Goal: Information Seeking & Learning: Learn about a topic

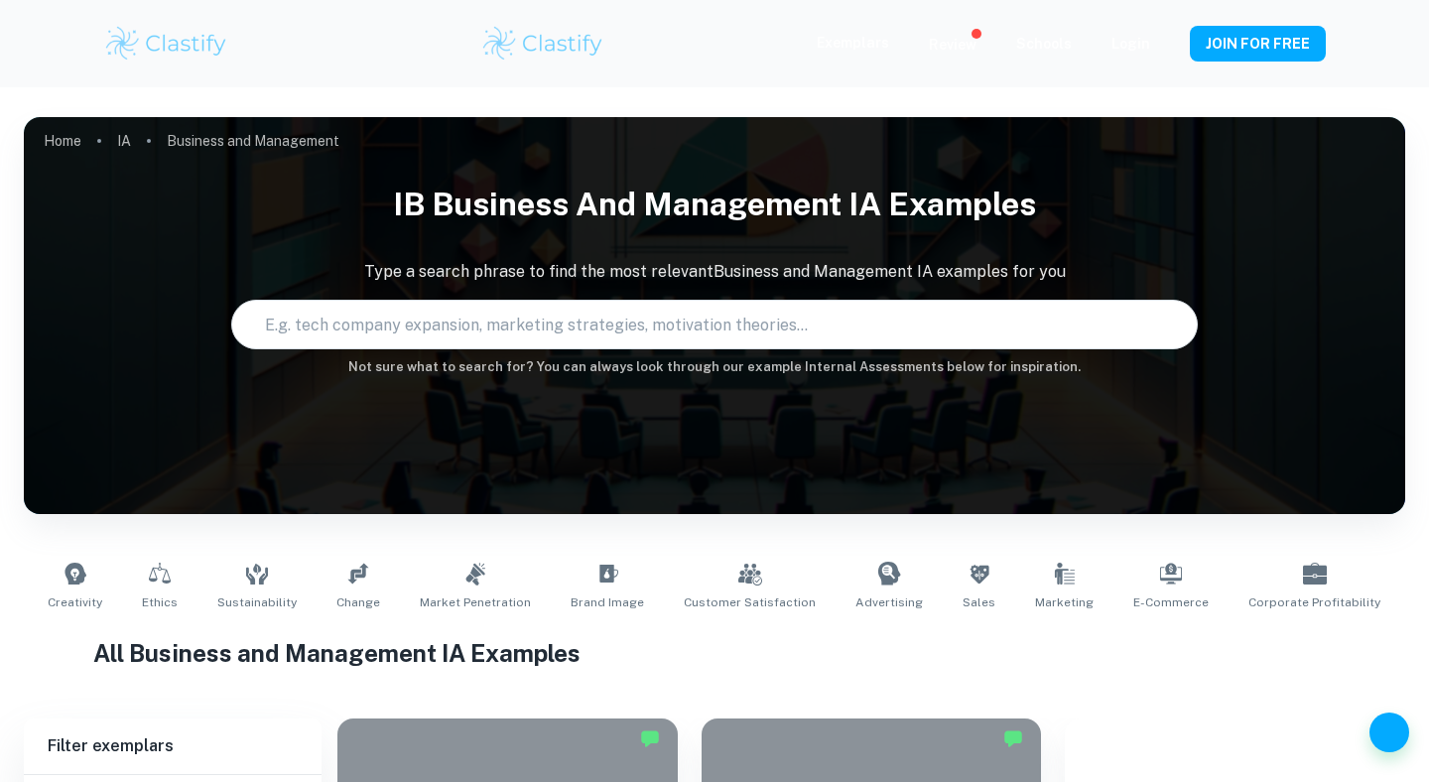
scroll to position [666, 0]
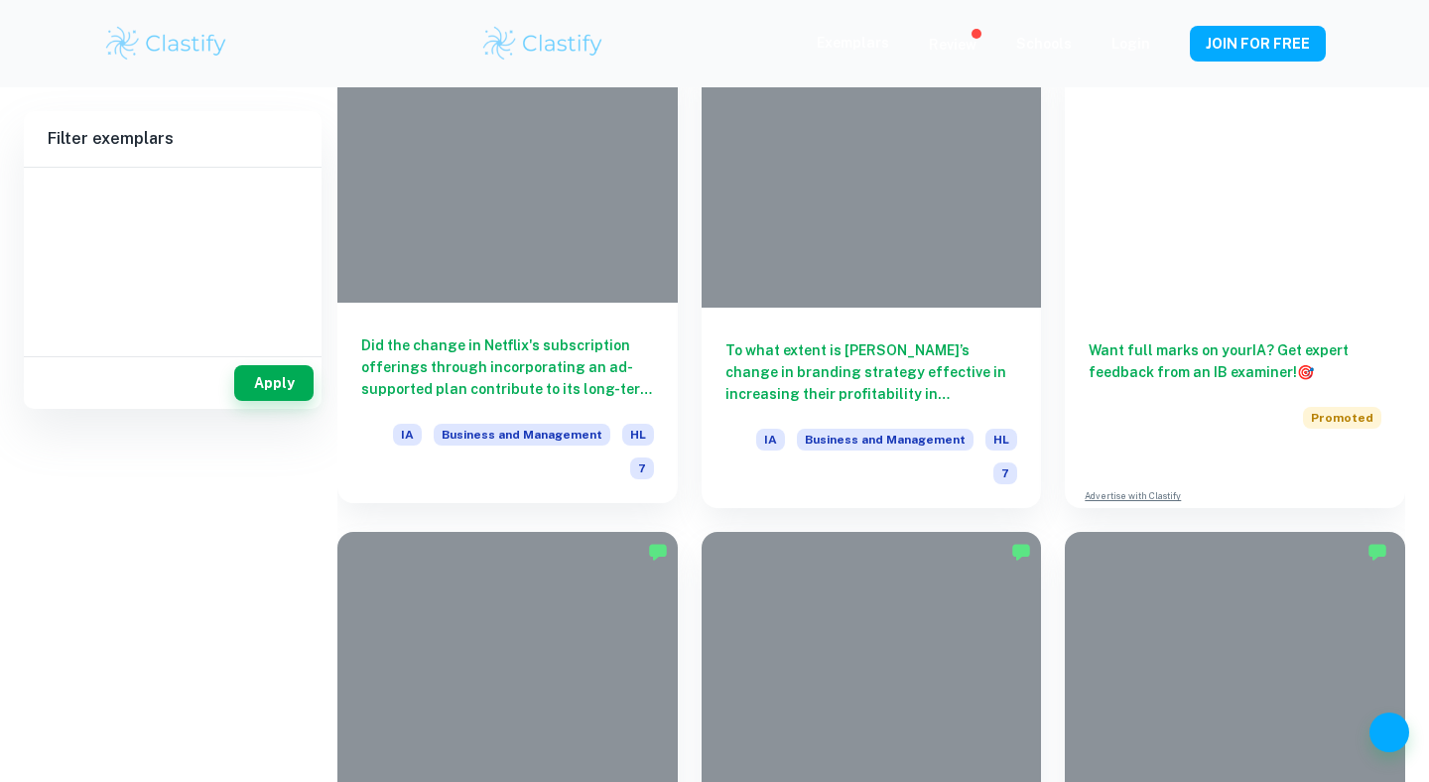
click at [539, 251] on div at bounding box center [507, 175] width 340 height 255
type input "Business and Management"
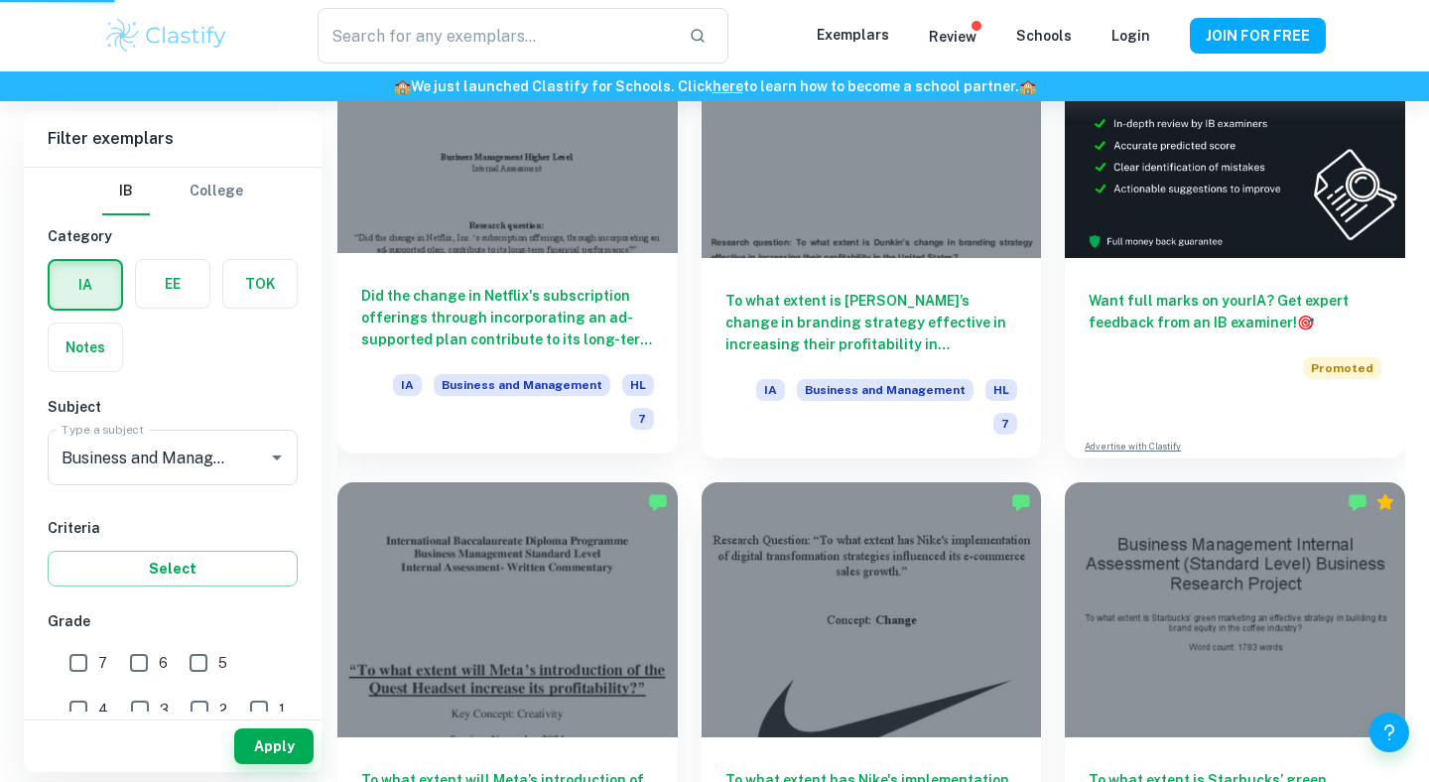
scroll to position [616, 0]
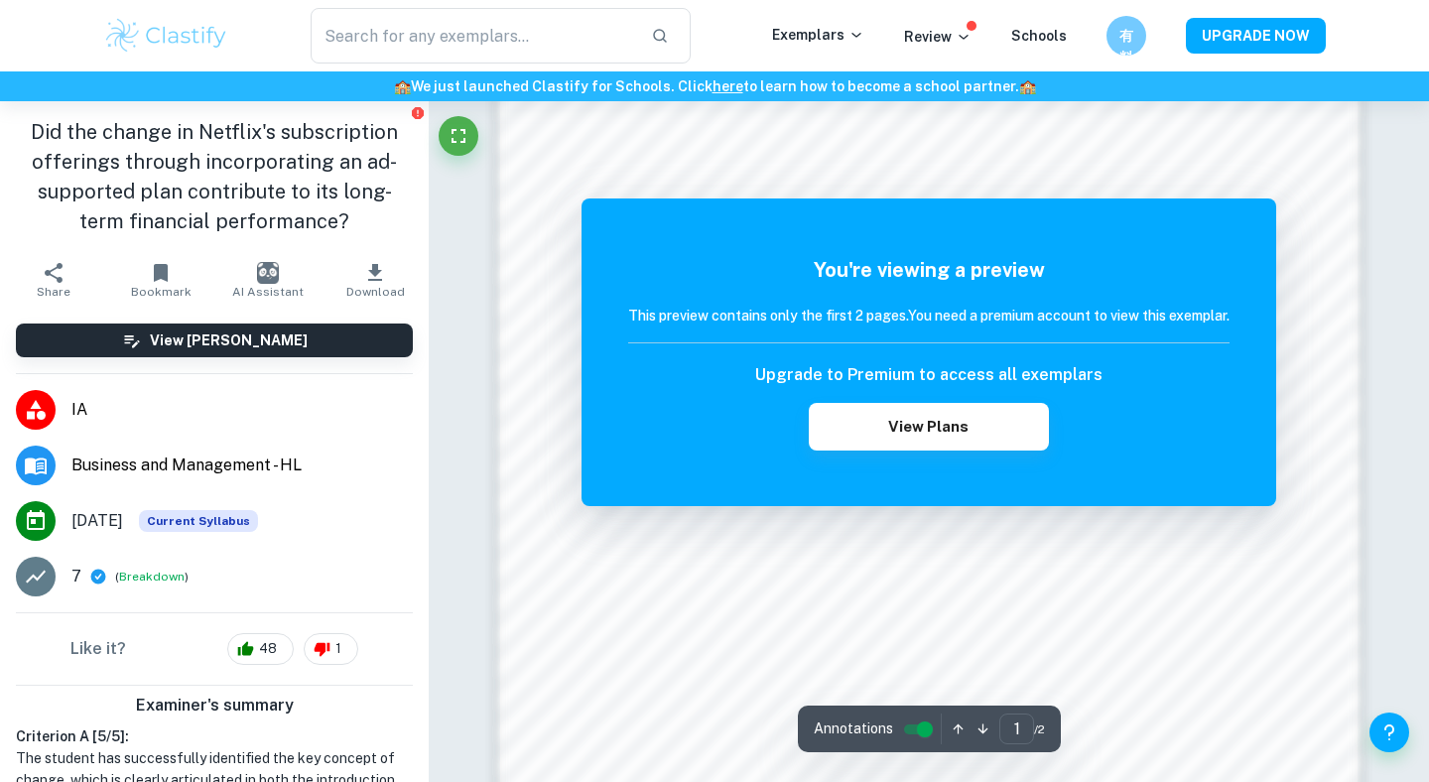
scroll to position [1907, 0]
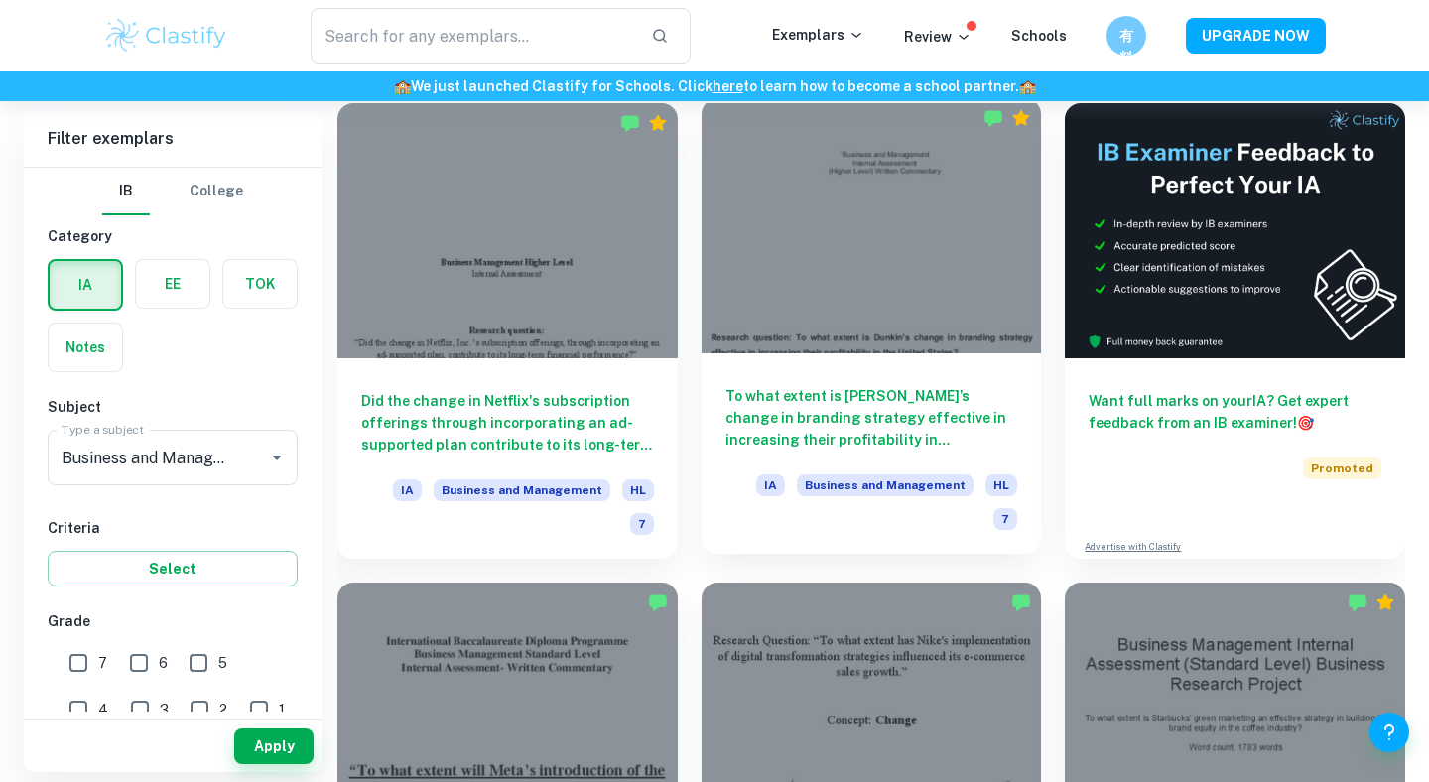
scroll to position [851, 0]
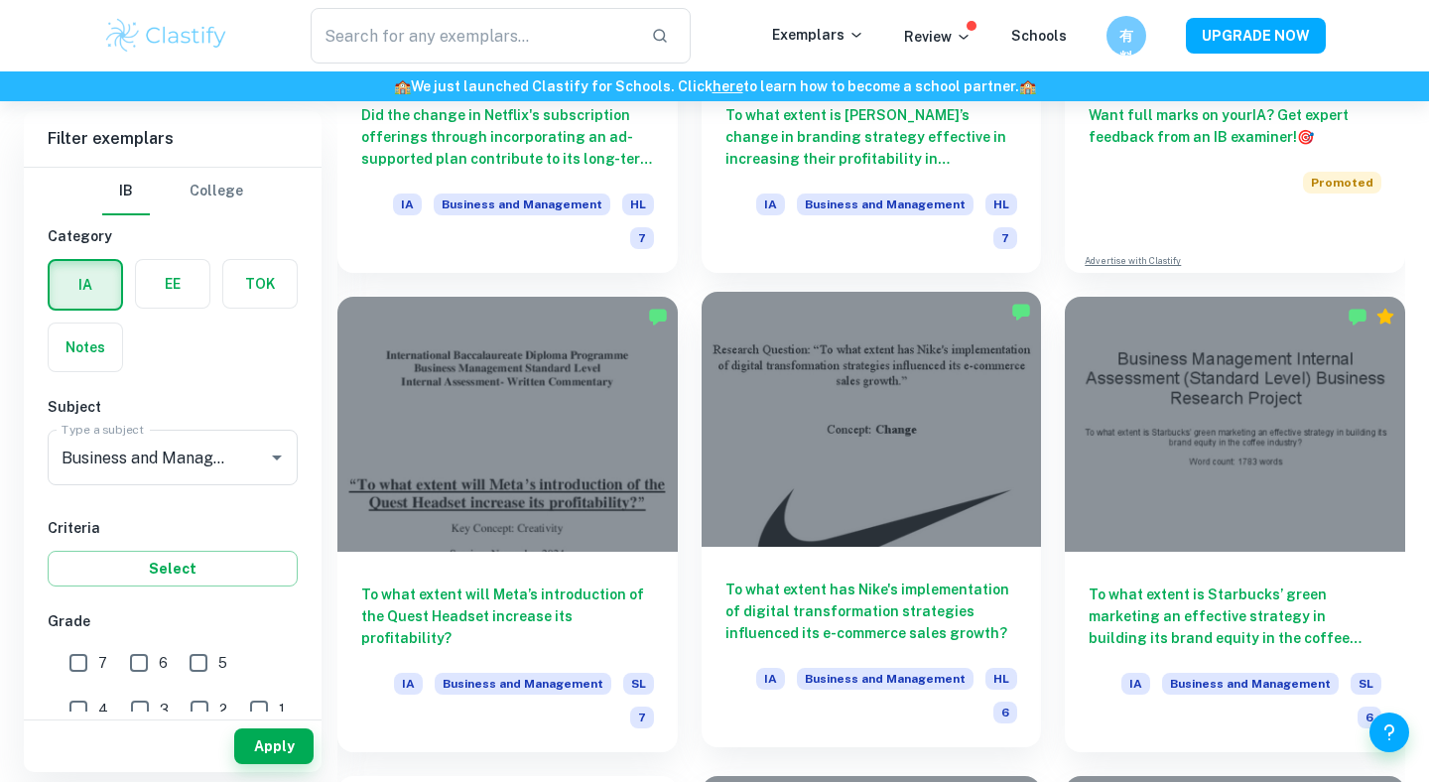
click at [893, 413] on div at bounding box center [872, 419] width 340 height 255
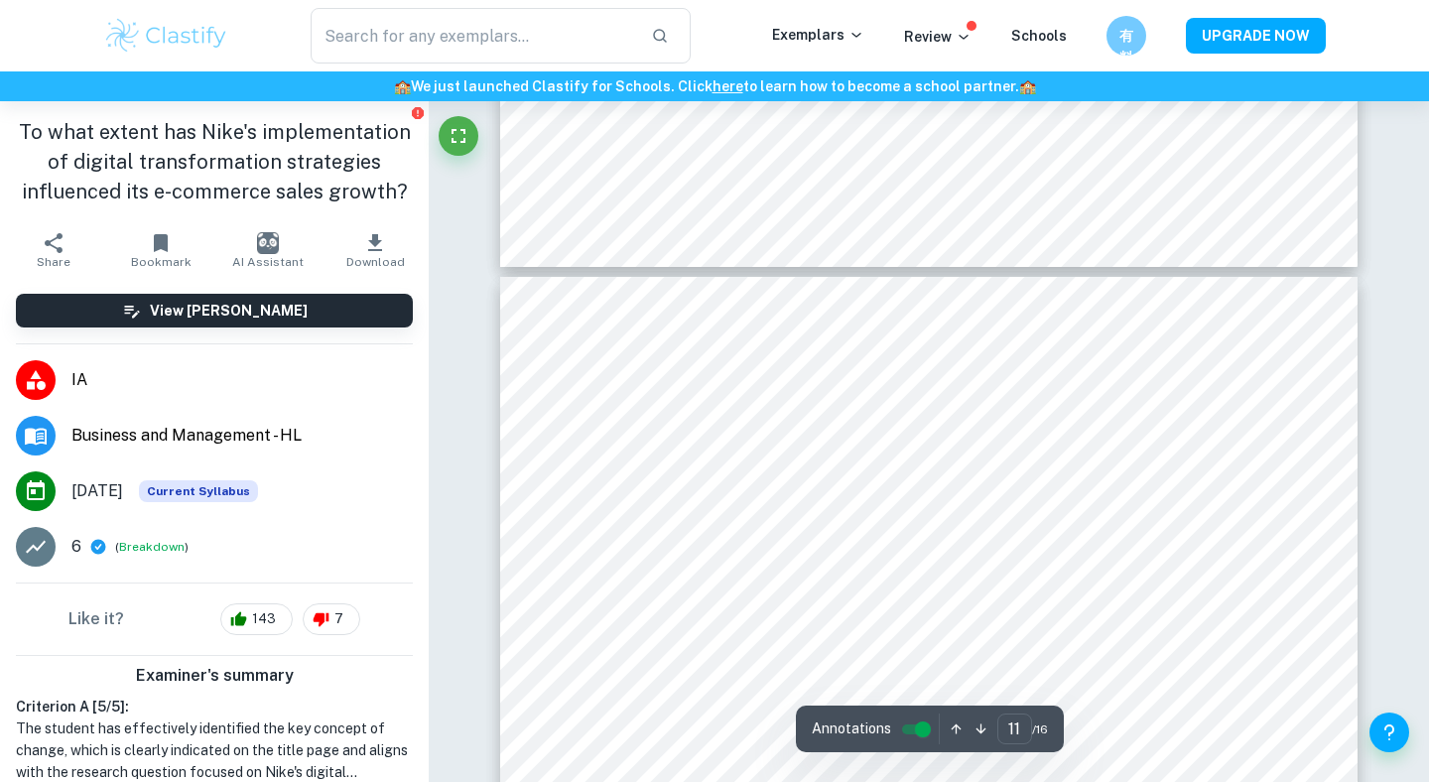
scroll to position [11452, 0]
type input "11"
